Goal: Information Seeking & Learning: Learn about a topic

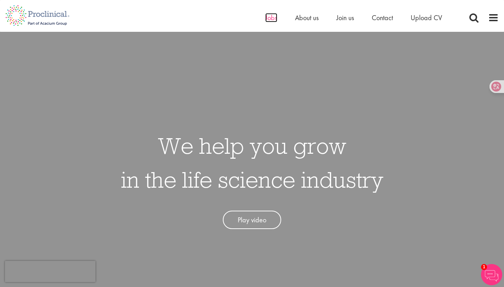
click at [272, 21] on span "Jobs" at bounding box center [271, 17] width 12 height 9
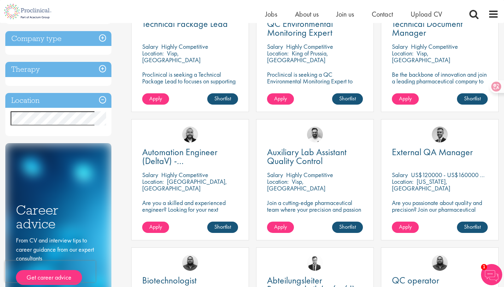
scroll to position [95, 0]
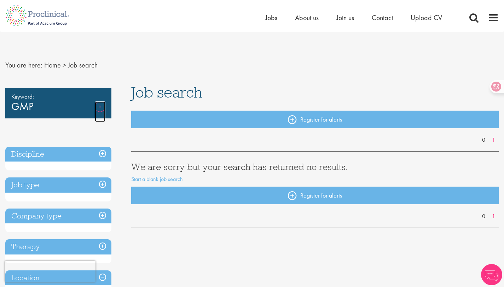
click at [99, 106] on link "Remove" at bounding box center [100, 112] width 11 height 21
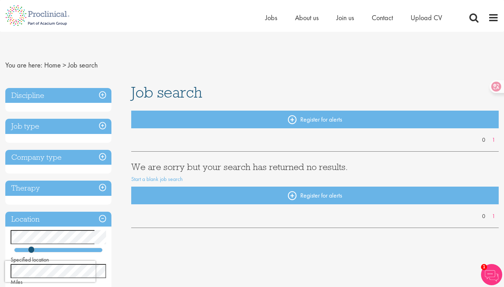
click at [107, 95] on h3 "Discipline" at bounding box center [58, 95] width 106 height 15
click at [103, 94] on h3 "Discipline" at bounding box center [58, 95] width 106 height 15
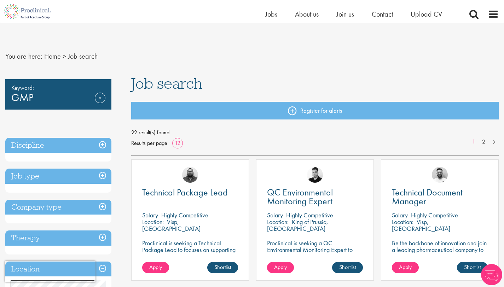
scroll to position [95, 0]
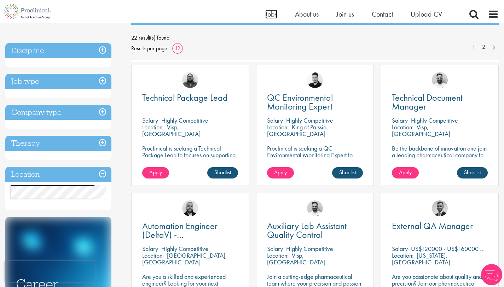
click at [274, 15] on span "Jobs" at bounding box center [271, 14] width 12 height 9
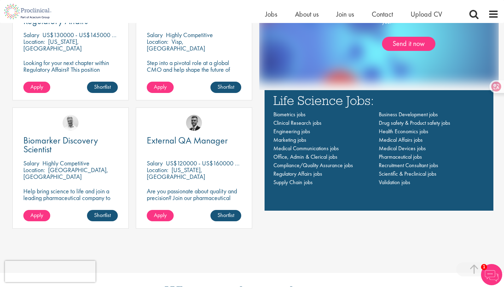
scroll to position [546, 0]
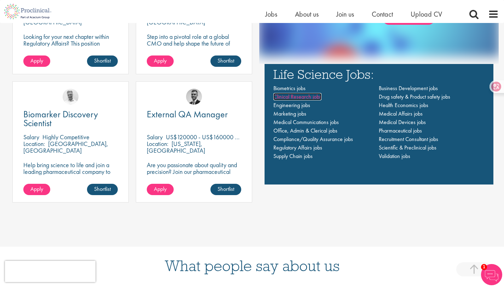
click at [314, 100] on span "Clinical Research jobs" at bounding box center [298, 96] width 48 height 7
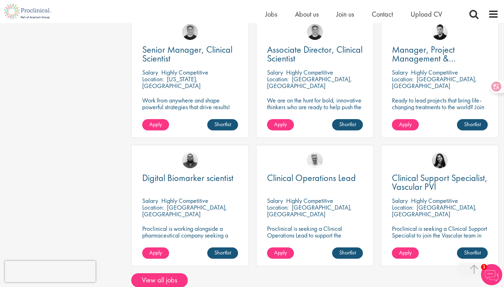
scroll to position [616, 0]
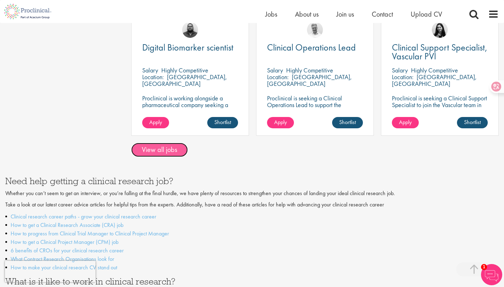
click at [174, 143] on link "View all jobs" at bounding box center [159, 150] width 57 height 14
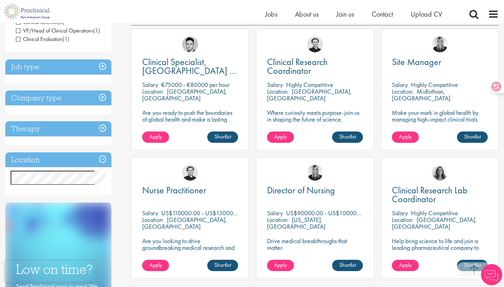
scroll to position [144, 0]
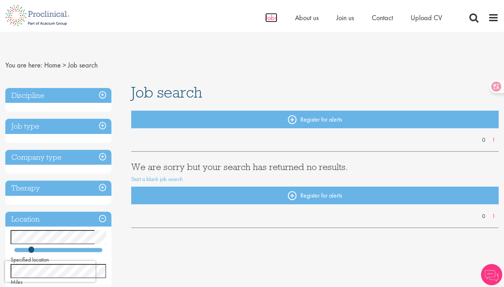
click at [273, 19] on span "Jobs" at bounding box center [271, 17] width 12 height 9
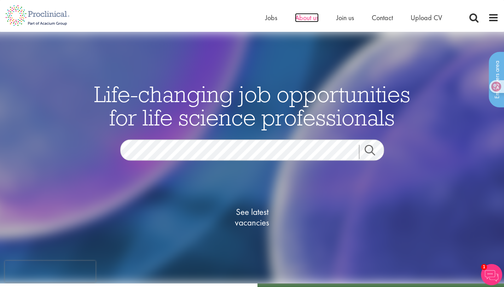
click at [304, 20] on span "About us" at bounding box center [307, 17] width 24 height 9
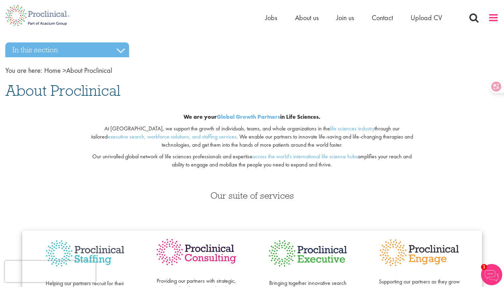
click at [495, 19] on span at bounding box center [494, 17] width 11 height 11
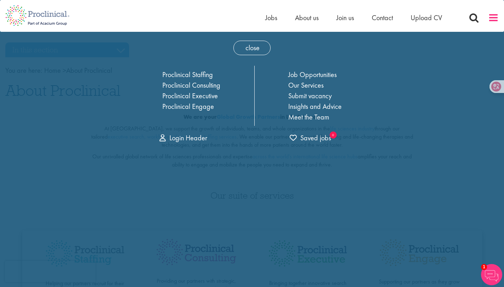
click at [495, 19] on span at bounding box center [494, 17] width 11 height 11
click at [269, 21] on span "Jobs" at bounding box center [271, 17] width 12 height 9
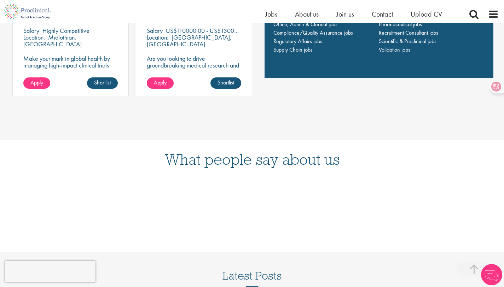
scroll to position [552, 0]
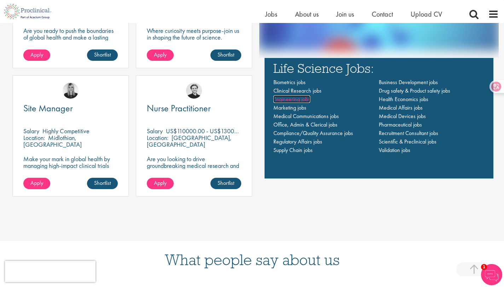
click at [286, 101] on span "Engineering jobs" at bounding box center [292, 99] width 37 height 7
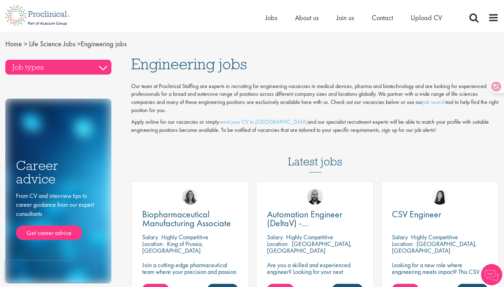
click at [99, 67] on h3 "Job types" at bounding box center [58, 67] width 106 height 15
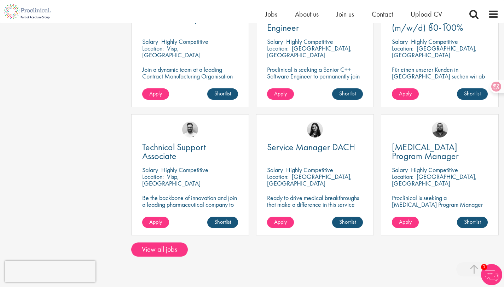
scroll to position [476, 0]
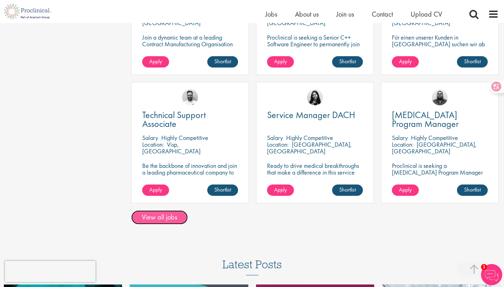
click at [160, 216] on link "View all jobs" at bounding box center [159, 218] width 57 height 14
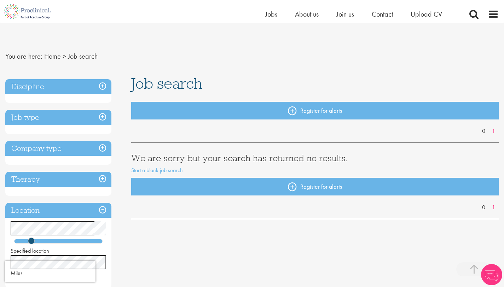
scroll to position [119, 0]
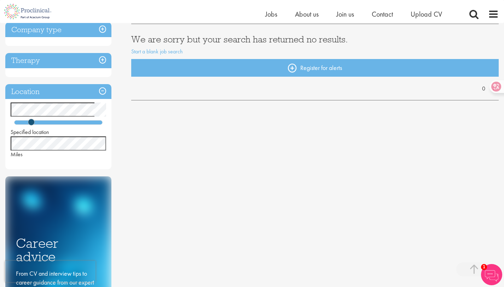
click at [0, 143] on div "You are here: Home > Job search Discipline Job type Company type Therapy Locati…" at bounding box center [252, 133] width 504 height 458
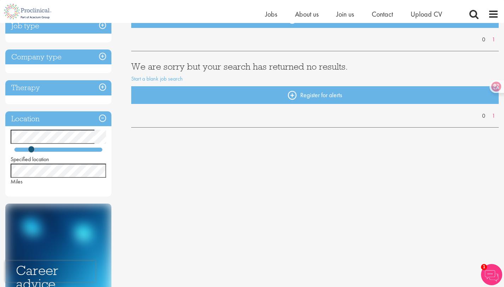
scroll to position [66, 0]
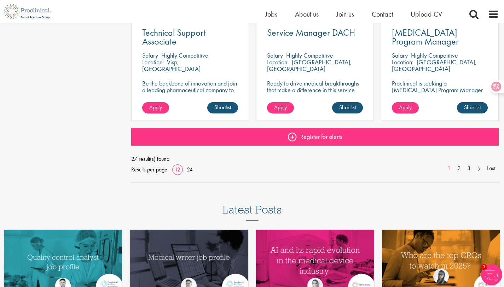
scroll to position [540, 0]
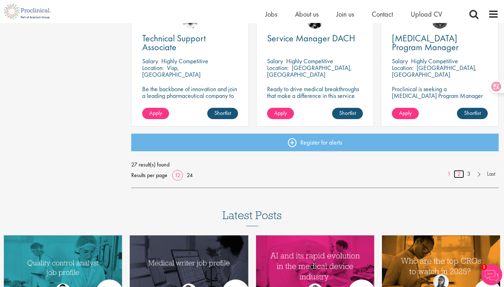
click at [460, 173] on link "2" at bounding box center [459, 174] width 10 height 8
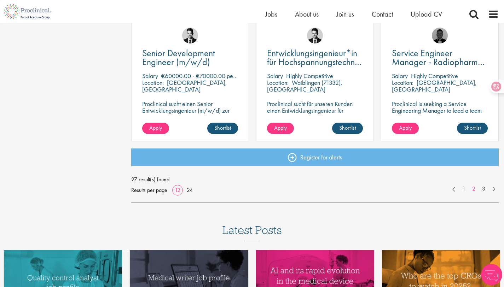
scroll to position [525, 0]
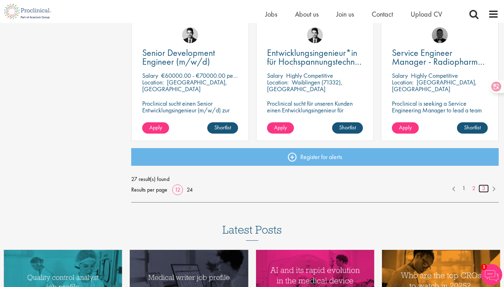
click at [483, 189] on link "3" at bounding box center [484, 189] width 10 height 8
